Goal: Information Seeking & Learning: Learn about a topic

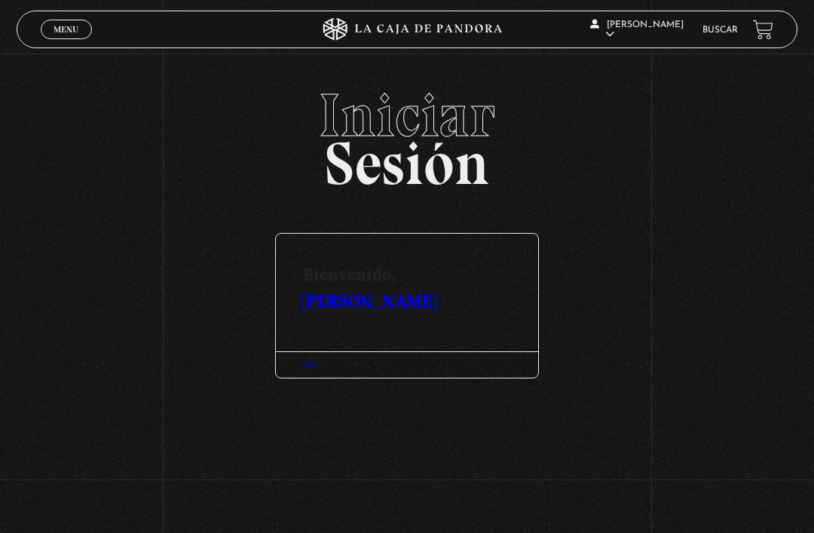
click at [357, 312] on link "[PERSON_NAME]" at bounding box center [370, 301] width 134 height 22
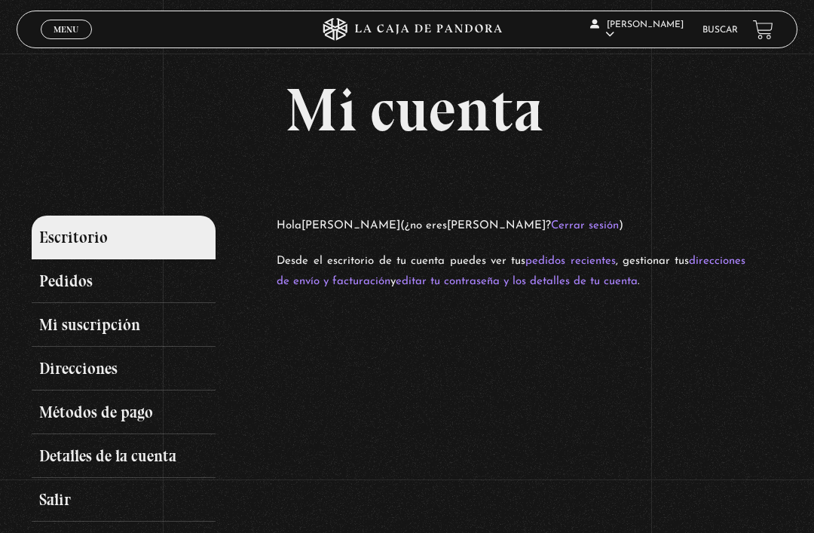
click at [709, 29] on link "Buscar" at bounding box center [720, 30] width 35 height 9
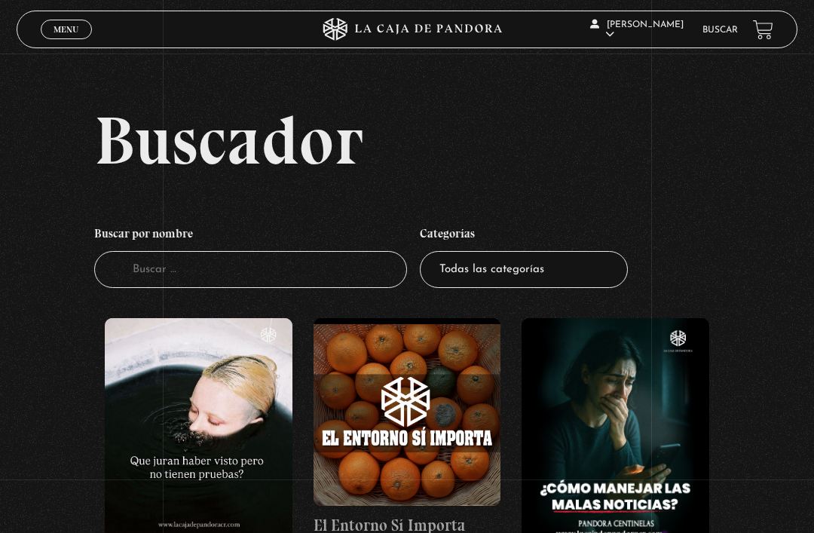
click at [289, 275] on input "Buscador" at bounding box center [250, 269] width 313 height 37
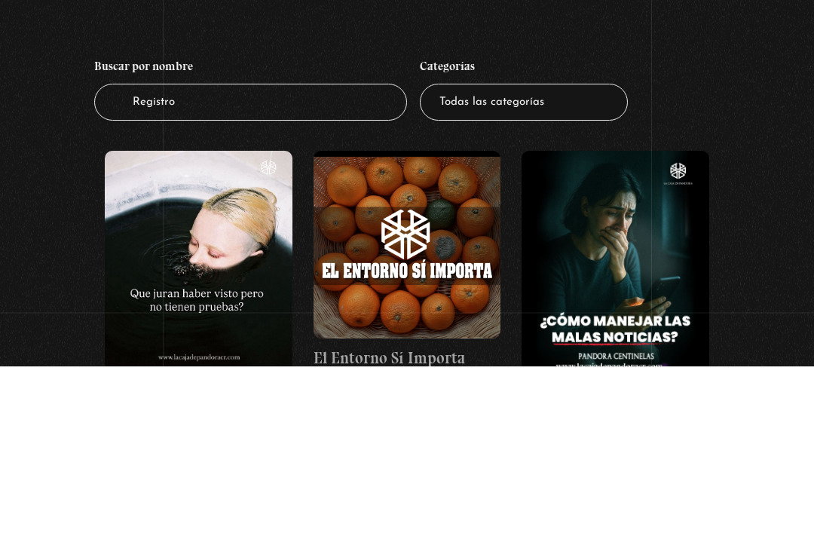
type input "Registros"
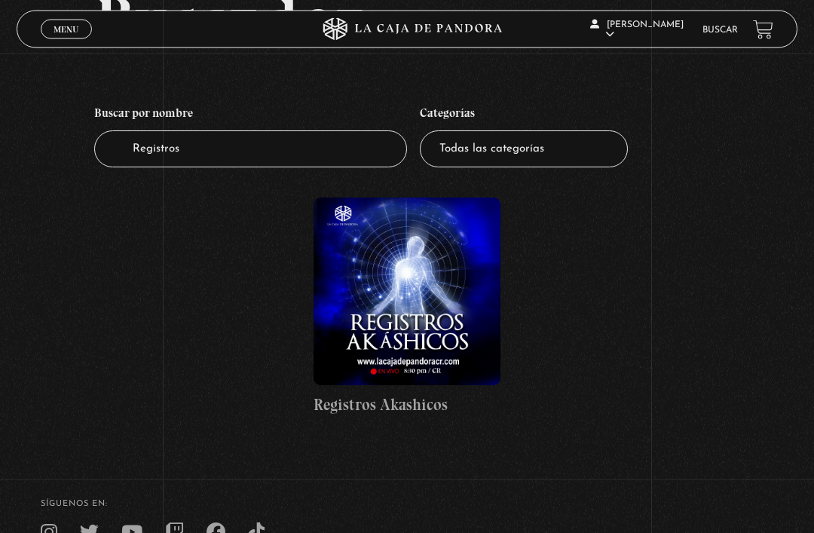
scroll to position [144, 0]
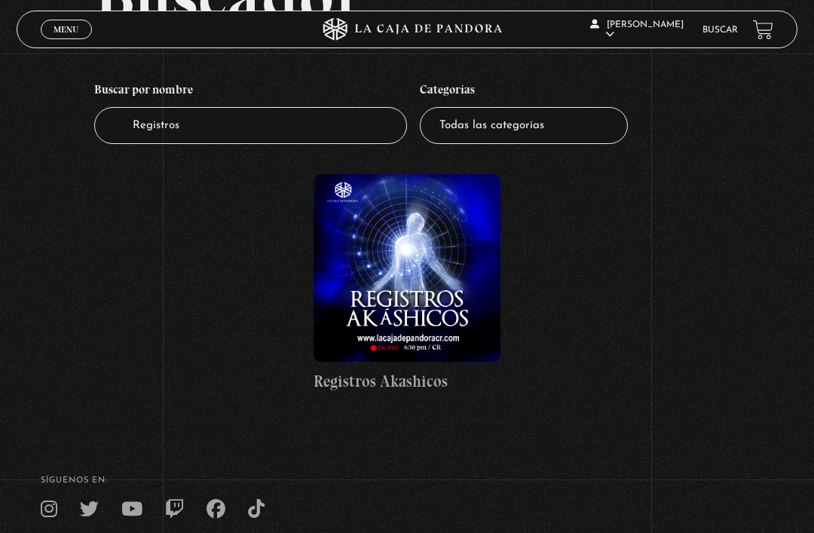
click at [436, 387] on h4 "Registros Akashicos" at bounding box center [408, 381] width 188 height 24
